Goal: Find specific page/section: Find specific page/section

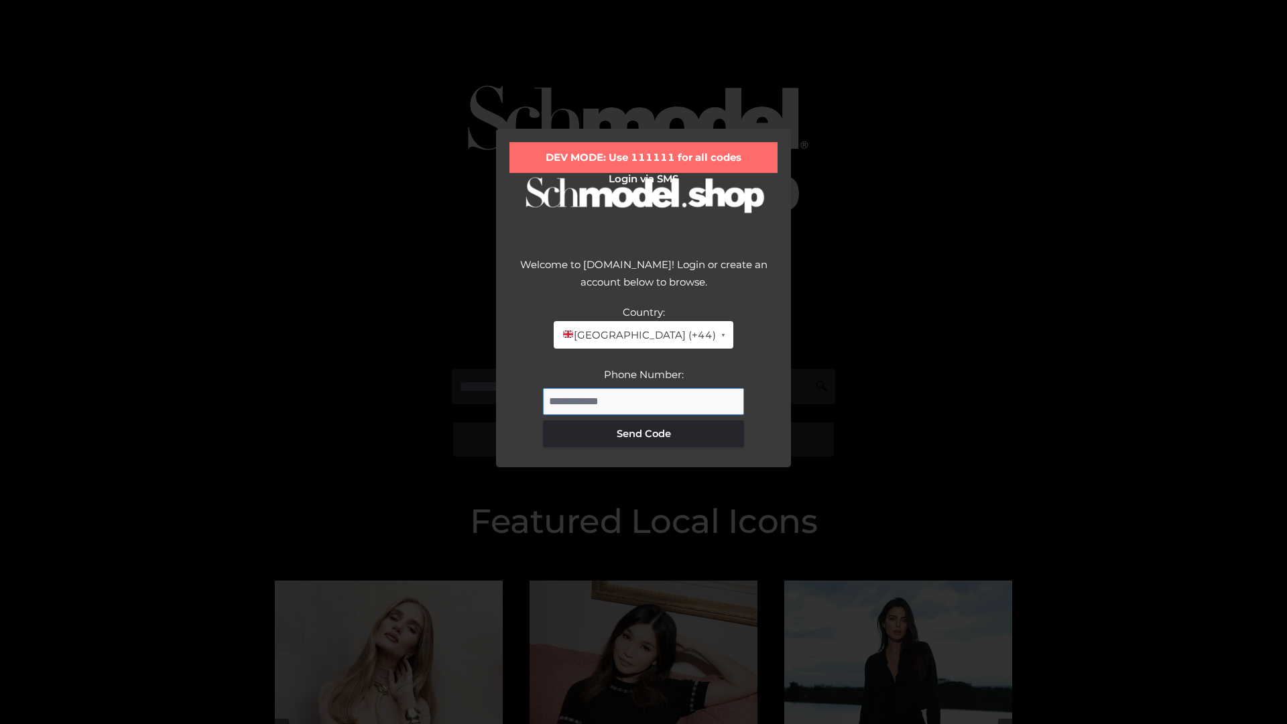
click at [644, 401] on input "Phone Number:" at bounding box center [643, 401] width 201 height 27
type input "**********"
click at [644, 433] on button "Send Code" at bounding box center [643, 433] width 201 height 27
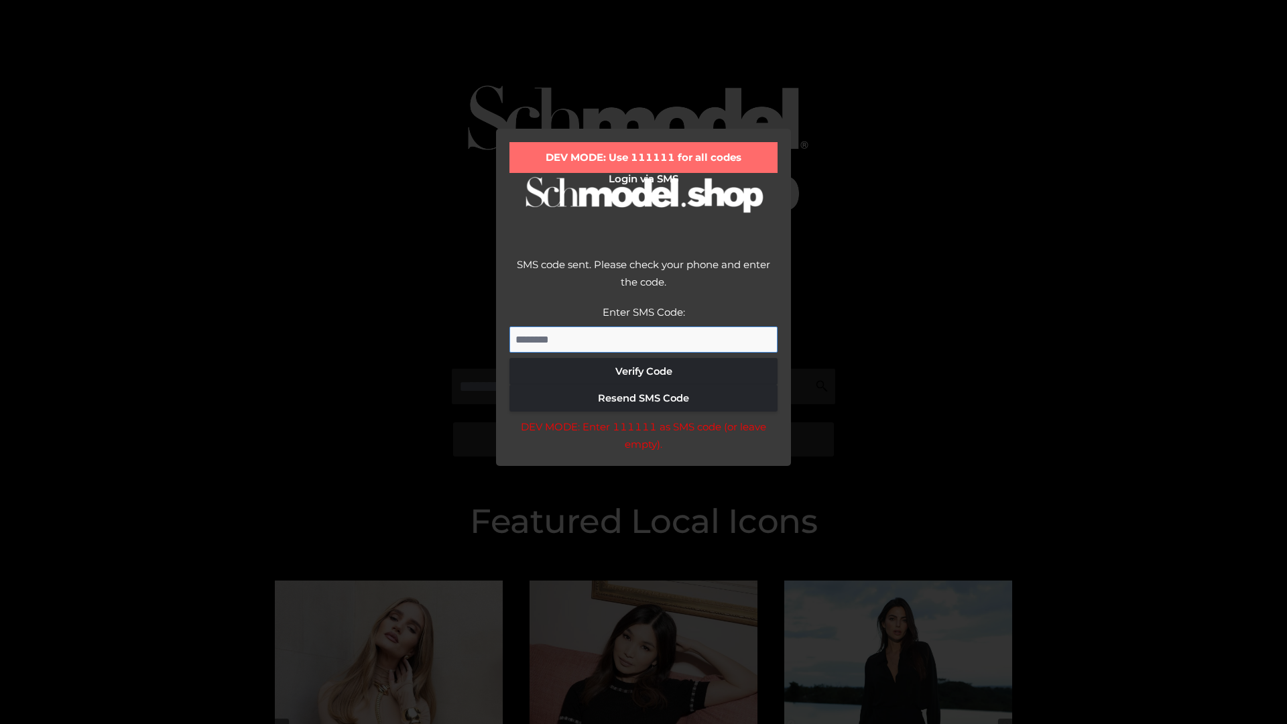
click at [644, 339] on input "Enter SMS Code:" at bounding box center [643, 339] width 268 height 27
type input "******"
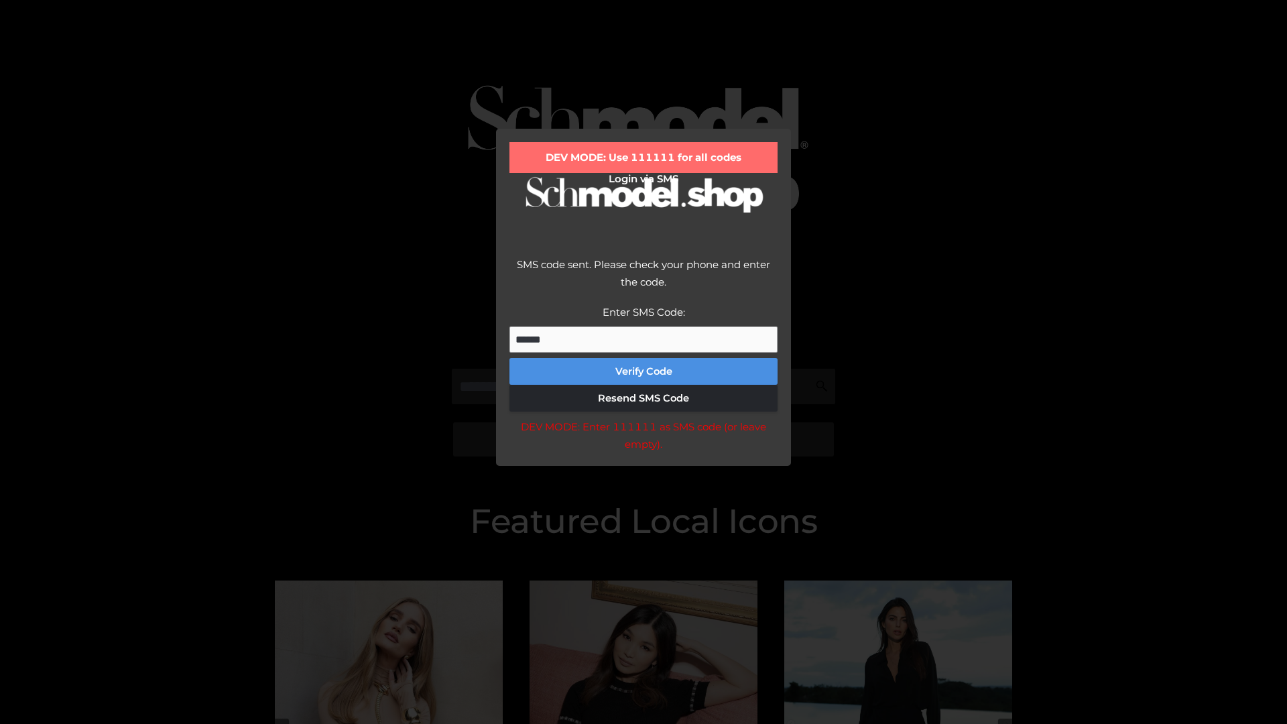
click at [644, 371] on button "Verify Code" at bounding box center [643, 371] width 268 height 27
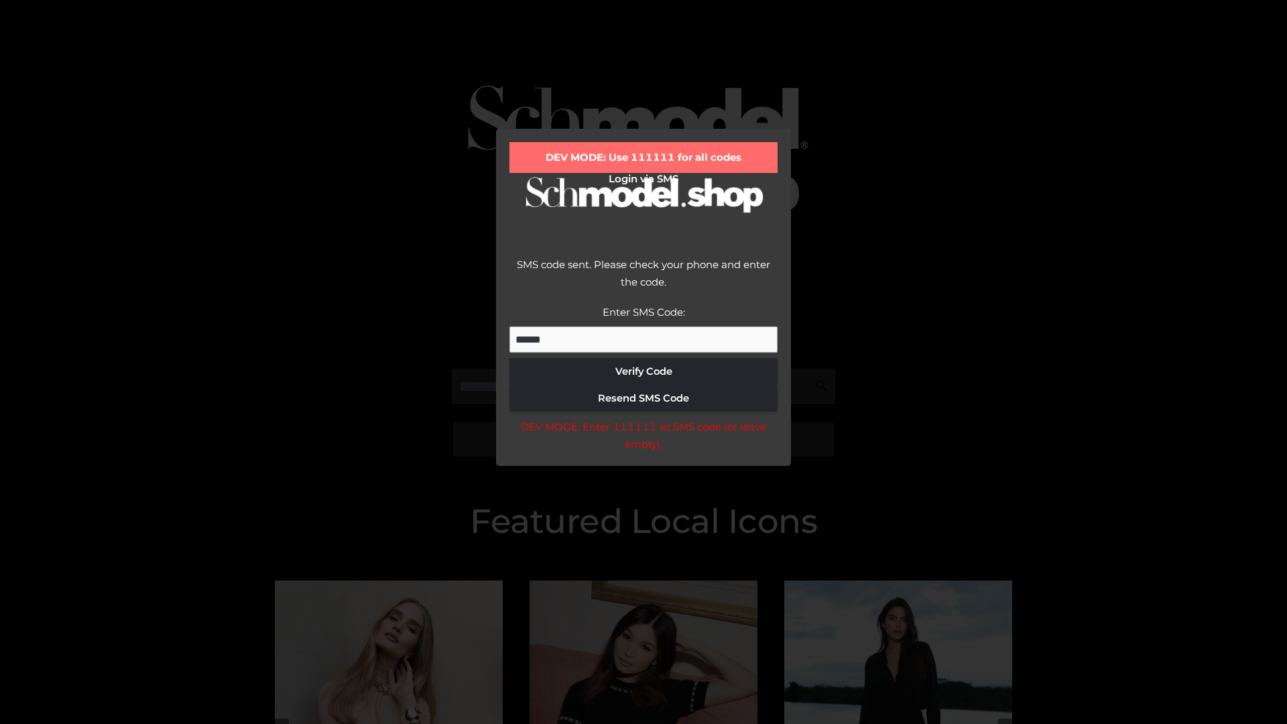
click at [643, 439] on div "DEV MODE: Enter 111111 as SMS code (or leave empty)." at bounding box center [643, 435] width 268 height 34
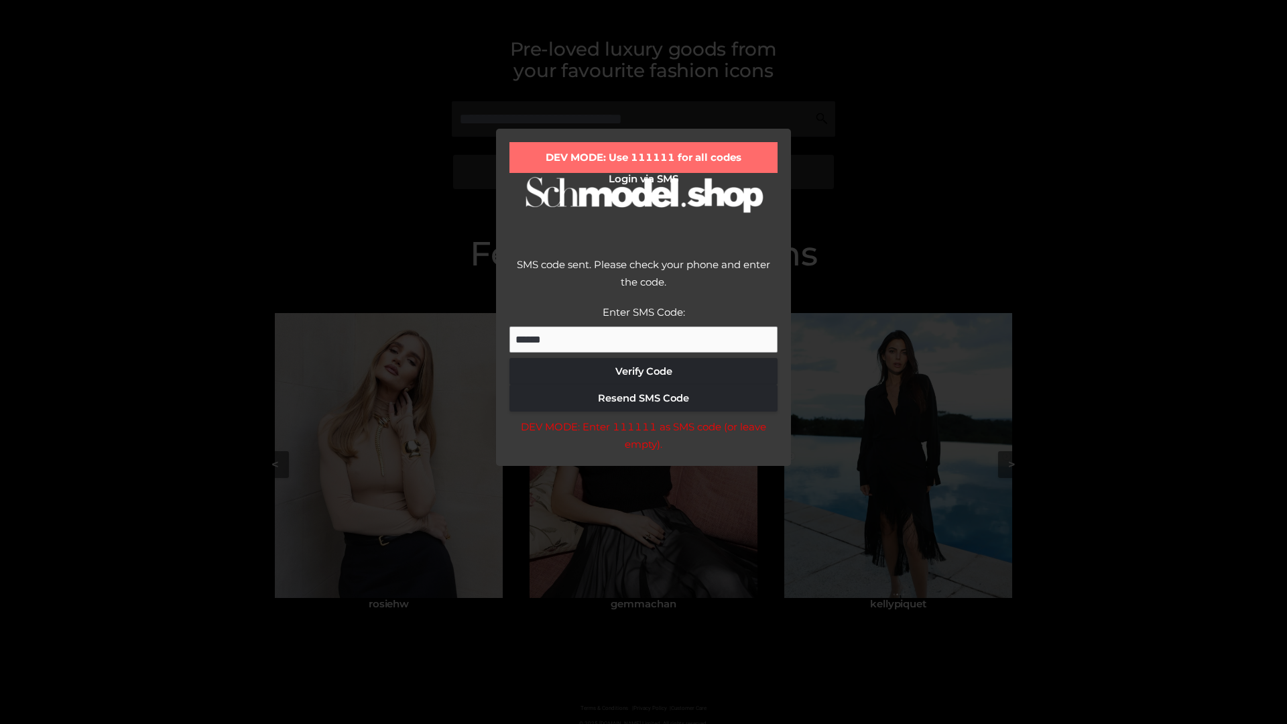
scroll to position [286, 0]
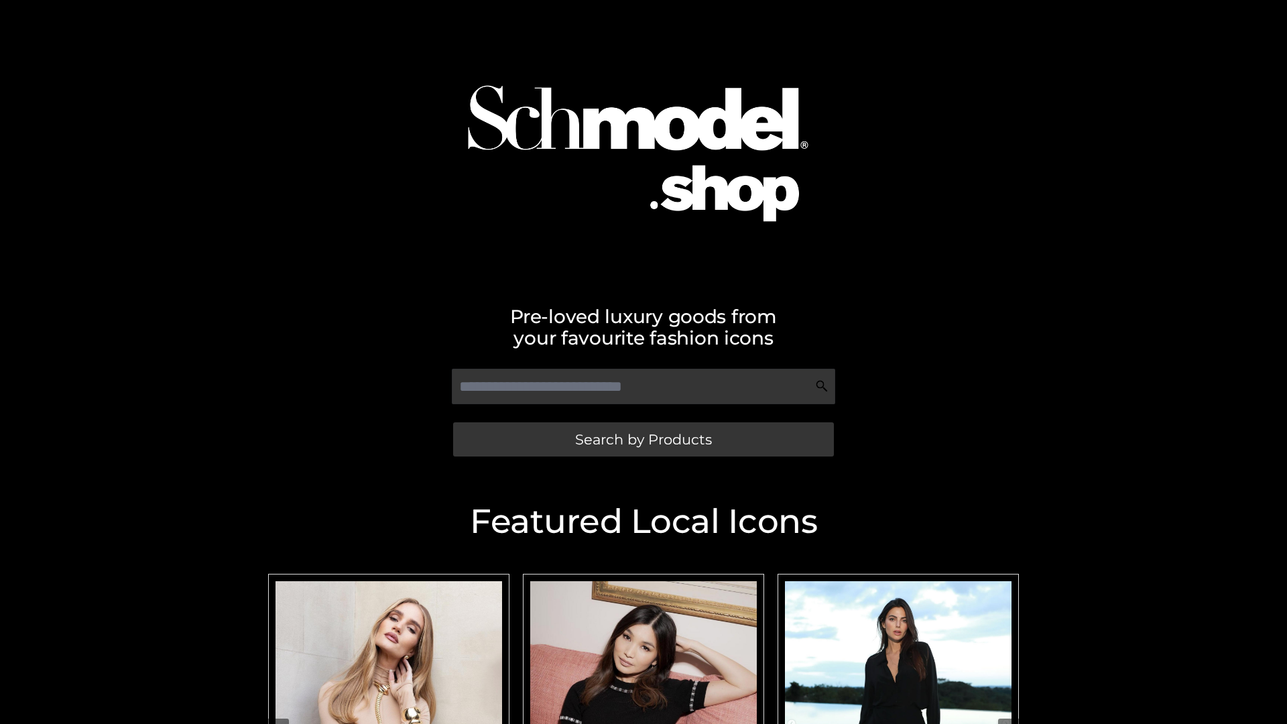
scroll to position [285, 0]
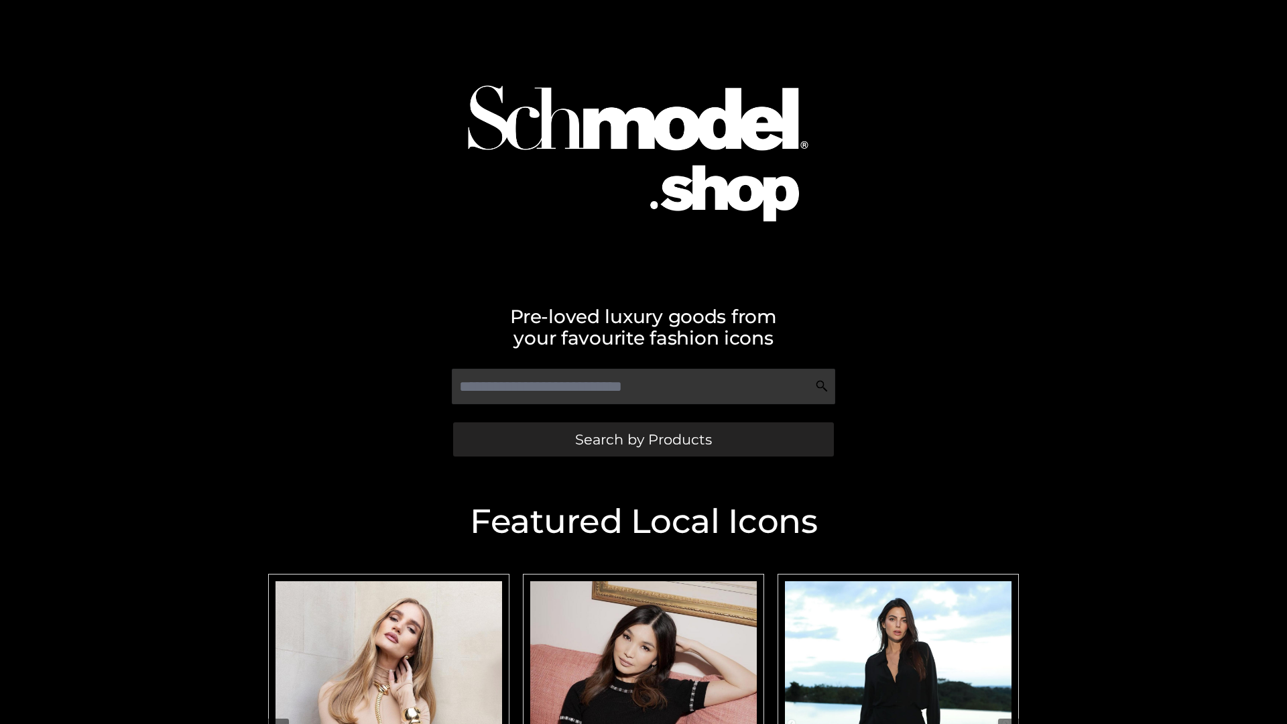
click at [643, 439] on span "Search by Products" at bounding box center [643, 439] width 137 height 14
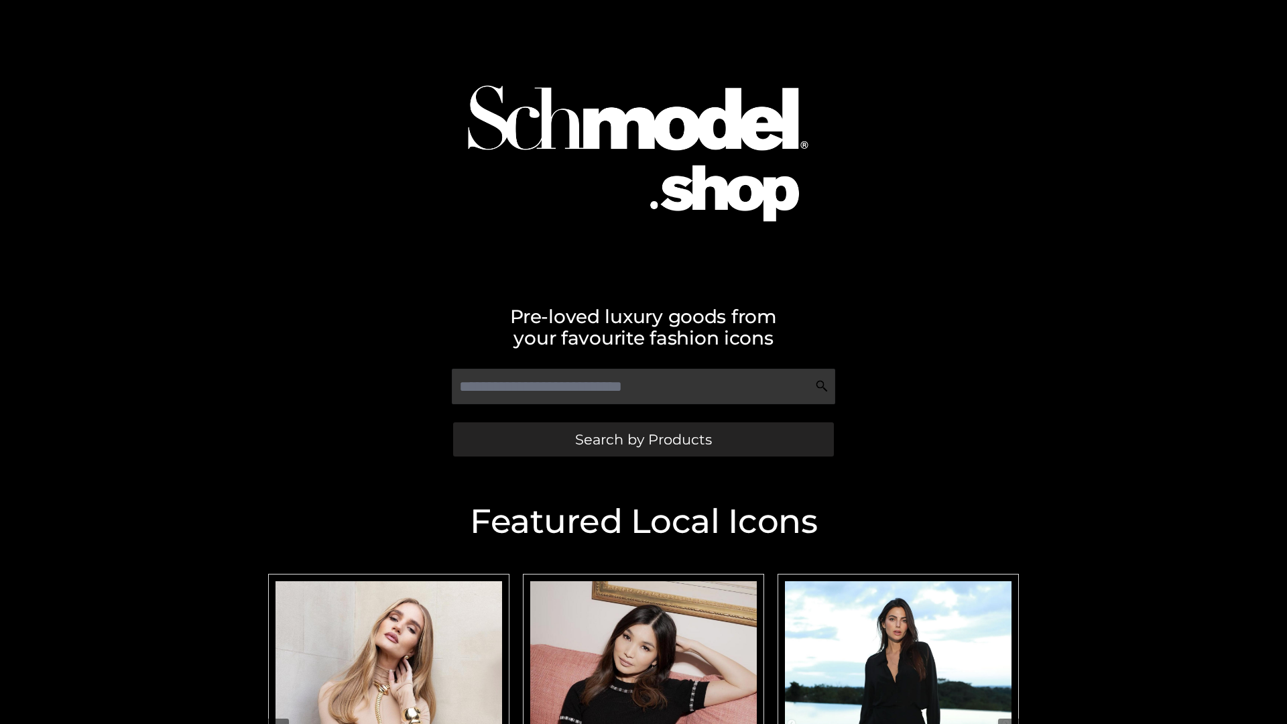
click at [643, 439] on span "Search by Products" at bounding box center [643, 439] width 137 height 14
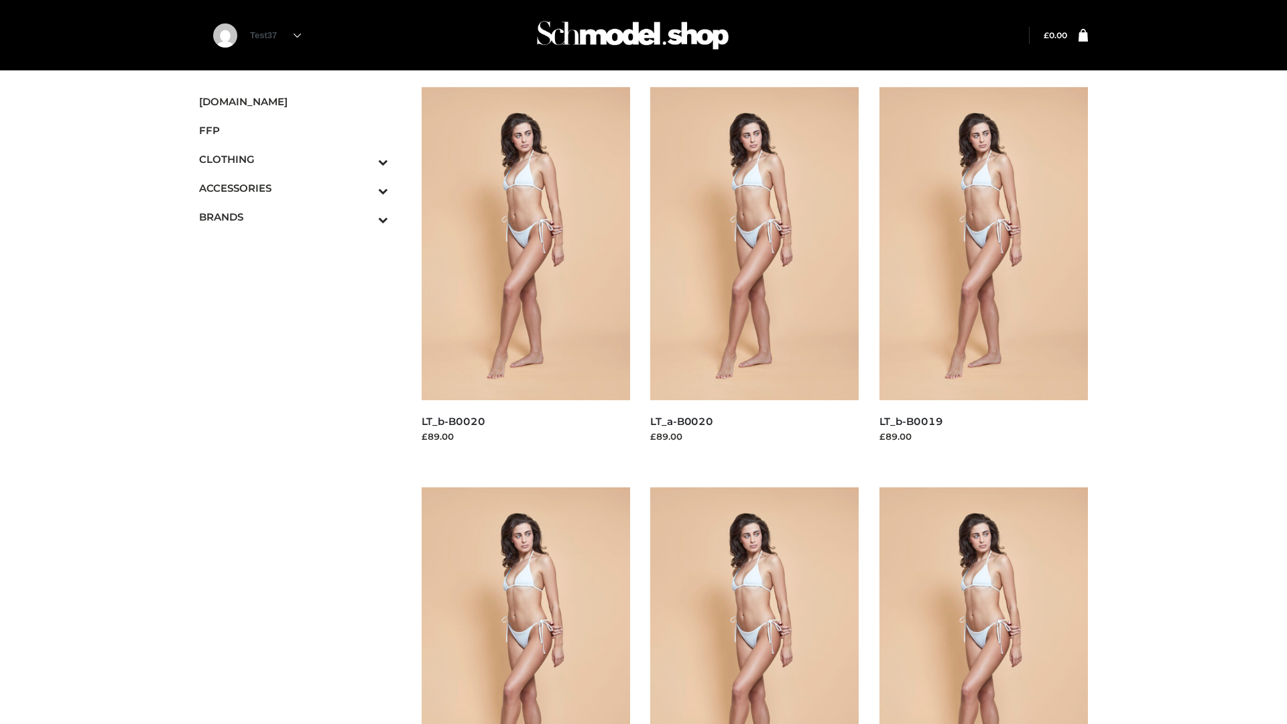
scroll to position [1091, 0]
